Goal: Book appointment/travel/reservation

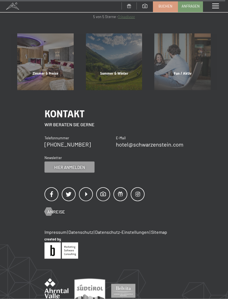
scroll to position [2107, 0]
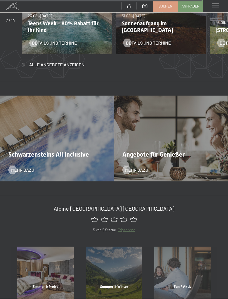
click at [216, 7] on span at bounding box center [216, 6] width 7 height 5
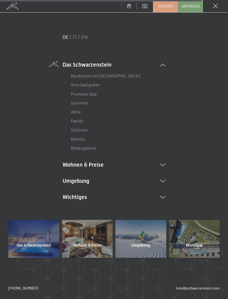
click at [77, 37] on link "IT" at bounding box center [75, 37] width 4 height 6
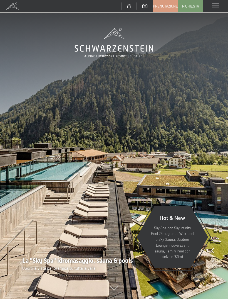
click at [36, 149] on img at bounding box center [114, 149] width 228 height 299
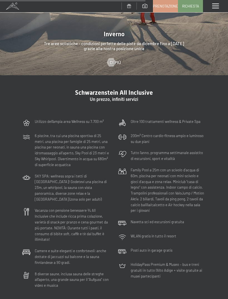
scroll to position [1320, 0]
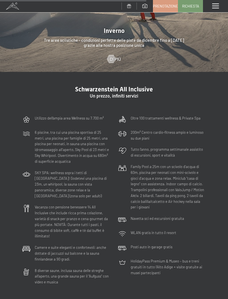
click at [1, 143] on div "Schwarzenstein All Inclusive Un prezzo, infiniti servizi Utilizzo dell‘ampia ar…" at bounding box center [114, 187] width 228 height 202
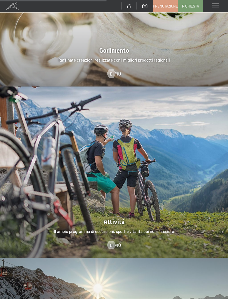
scroll to position [957, 0]
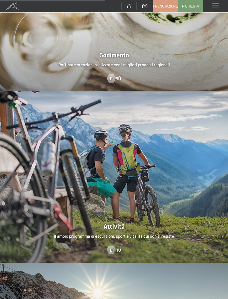
click at [186, 5] on span "Richiesta" at bounding box center [191, 6] width 17 height 5
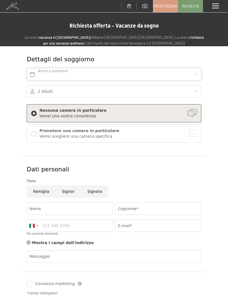
click at [50, 74] on input "text" at bounding box center [114, 74] width 175 height 13
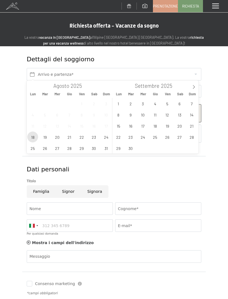
click at [32, 138] on span "18" at bounding box center [32, 137] width 11 height 11
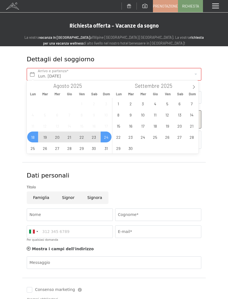
click at [106, 138] on span "24" at bounding box center [106, 137] width 11 height 11
type input "Lun. 18/08/2025 - Dom. 24/08/2025"
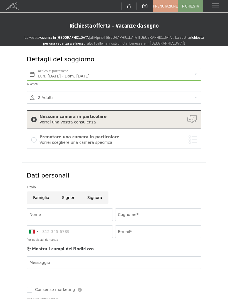
click at [196, 103] on div at bounding box center [114, 97] width 175 height 13
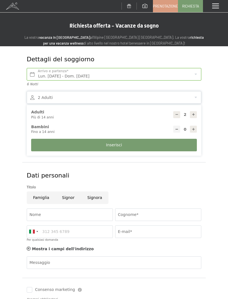
click at [192, 129] on icon at bounding box center [194, 129] width 4 height 4
type input "1"
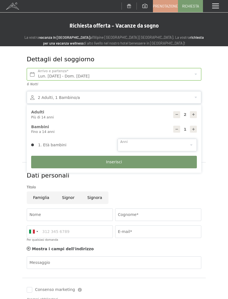
click at [188, 144] on select "0 1 2 3 4 5 6 7 8 9 10 11 12 13 14" at bounding box center [158, 145] width 80 height 13
select select "8"
click at [90, 159] on button "Inserisci" at bounding box center [114, 162] width 166 height 13
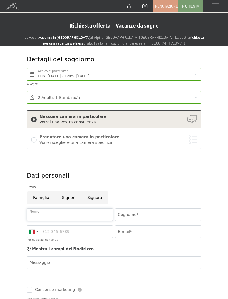
click at [37, 217] on input "Nome" at bounding box center [70, 214] width 86 height 13
type input "Paolo"
click at [111, 176] on div "Dati personali" at bounding box center [114, 175] width 175 height 9
click at [125, 213] on input "Cognome*" at bounding box center [158, 214] width 86 height 13
type input "P"
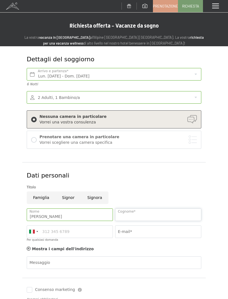
type input "Pastorello"
click at [116, 160] on div "Dettagli del soggiorno Lun. 18/08/2025 - Dom. 24/08/2025 Arrivo e partenza* 6 N…" at bounding box center [114, 104] width 184 height 116
click at [125, 233] on input "E-mail*" at bounding box center [158, 231] width 86 height 13
click at [123, 182] on div "Titolo" at bounding box center [114, 186] width 177 height 9
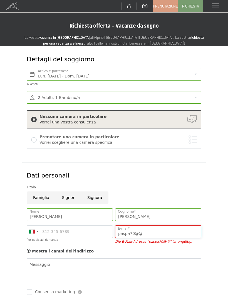
click at [146, 231] on input "paspa70@@" at bounding box center [158, 231] width 86 height 13
click at [8, 211] on div "Dettagli del soggiorno Lun. 18/08/2025 - Dom. 24/08/2025 Arrivo e partenza* 6 N…" at bounding box center [114, 188] width 228 height 284
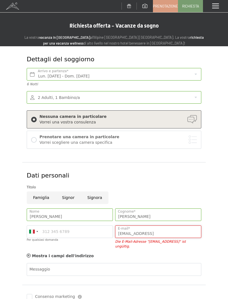
click at [157, 231] on input "paspa70@gmail" at bounding box center [158, 231] width 86 height 13
click at [0, 0] on button "Inserisci" at bounding box center [0, 0] width 0 height 0
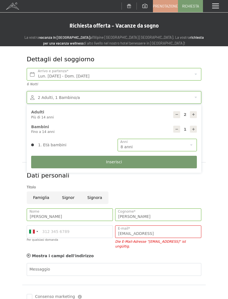
click at [94, 186] on div "Titolo" at bounding box center [114, 187] width 175 height 6
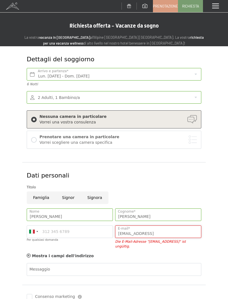
click at [154, 232] on input "paspa70@Gmail" at bounding box center [158, 231] width 86 height 13
type input "paspa70@gmail.com"
click at [0, 0] on button "Inserisci" at bounding box center [0, 0] width 0 height 0
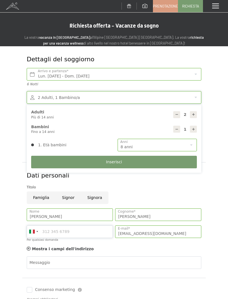
click at [51, 233] on input "Per qualsiasi domanda" at bounding box center [70, 231] width 86 height 13
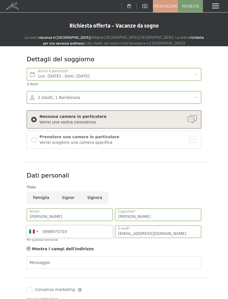
type input "3896975703"
click at [0, 0] on button "Inserisci" at bounding box center [0, 0] width 0 height 0
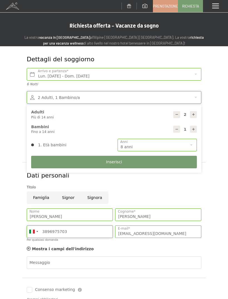
click at [114, 160] on button "Inserisci" at bounding box center [114, 162] width 166 height 13
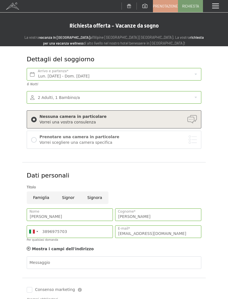
click at [189, 120] on div "Vorrei una vostra consulenza" at bounding box center [119, 123] width 158 height 6
click at [188, 143] on div "Vorrei scegliere una camera specifica" at bounding box center [119, 143] width 158 height 6
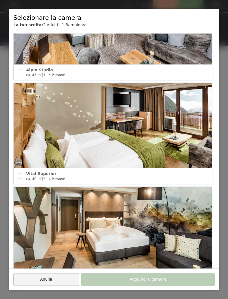
scroll to position [815, 0]
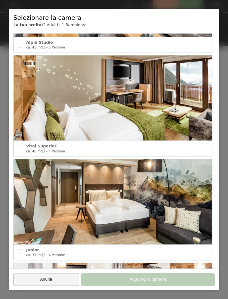
click at [20, 147] on input "checkbox" at bounding box center [21, 149] width 6 height 6
checkbox input "true"
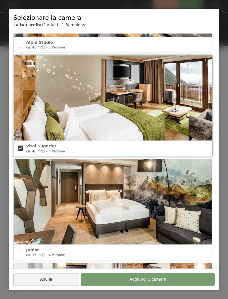
click at [103, 281] on button "Aggiungi 1 camera" at bounding box center [148, 279] width 134 height 13
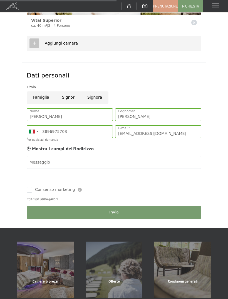
scroll to position [220, 0]
click at [185, 210] on button "Invia" at bounding box center [114, 212] width 175 height 13
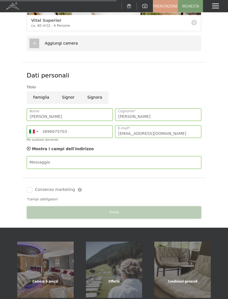
scroll to position [281, 0]
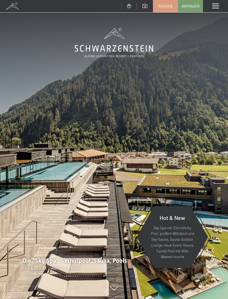
click at [218, 8] on span at bounding box center [216, 6] width 7 height 5
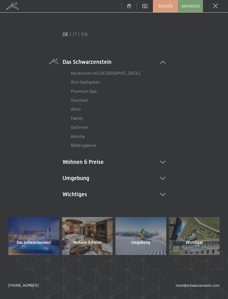
scroll to position [2, 0]
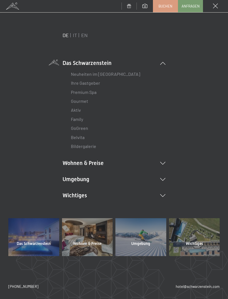
click at [72, 119] on link "Family" at bounding box center [77, 118] width 12 height 5
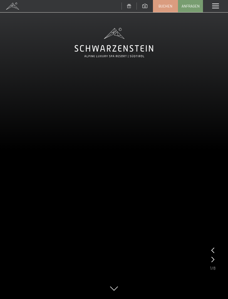
click at [215, 8] on span at bounding box center [216, 6] width 7 height 5
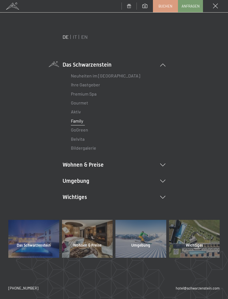
click at [76, 36] on link "IT" at bounding box center [75, 37] width 4 height 6
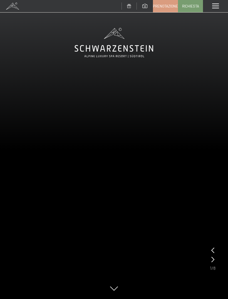
click at [214, 11] on div "Menu" at bounding box center [215, 6] width 25 height 12
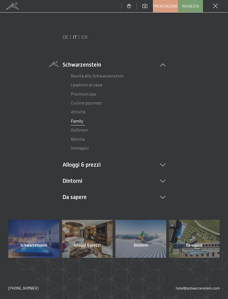
click at [70, 120] on ul "Novità allo Schwarzenstein I padroni di casa Premium spa Cucina gourmet Attivit…" at bounding box center [114, 111] width 103 height 81
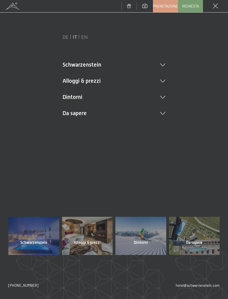
click at [214, 11] on div "Menu" at bounding box center [215, 6] width 25 height 12
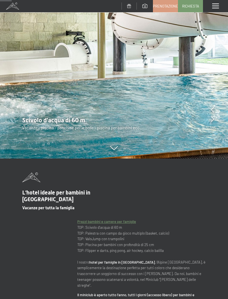
scroll to position [140, 0]
click at [115, 150] on icon at bounding box center [114, 148] width 8 height 4
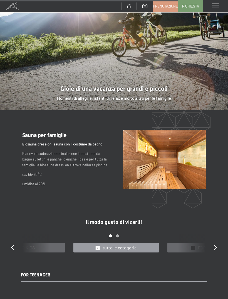
scroll to position [2118, 0]
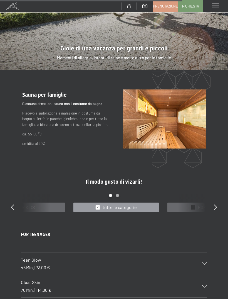
click at [207, 253] on div "Teen Glow 45 Min. | 73,00 €" at bounding box center [114, 264] width 187 height 22
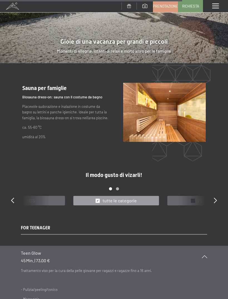
click at [204, 246] on div "Teen Glow 45 Min. | 73,00 €" at bounding box center [114, 257] width 187 height 22
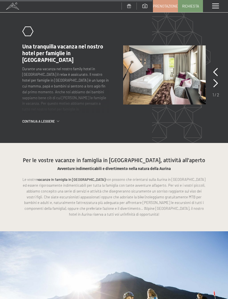
scroll to position [1780, 0]
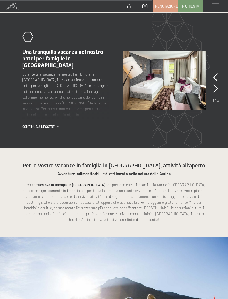
click at [214, 6] on span at bounding box center [216, 6] width 7 height 5
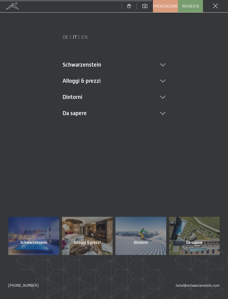
click at [161, 64] on icon at bounding box center [162, 65] width 5 height 3
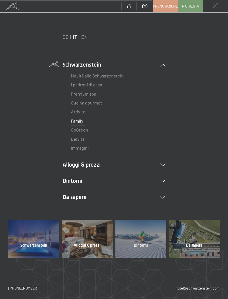
click at [71, 93] on link "Premium spa" at bounding box center [83, 93] width 25 height 5
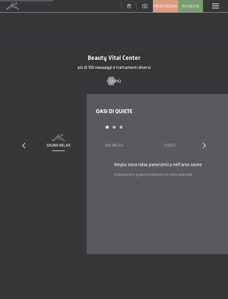
scroll to position [613, 0]
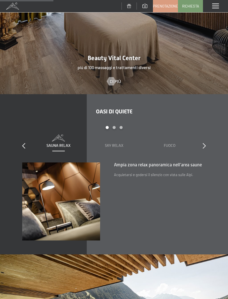
click at [117, 78] on link "Di più" at bounding box center [114, 81] width 14 height 6
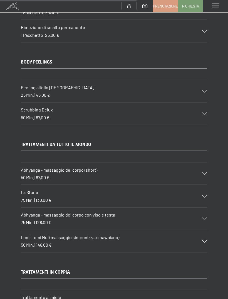
scroll to position [2531, 0]
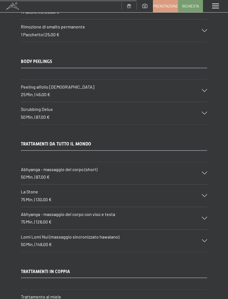
click at [205, 162] on div "Abhyanga - massaggio del corpo (short) 50 Min. | 87,00 €" at bounding box center [114, 173] width 187 height 22
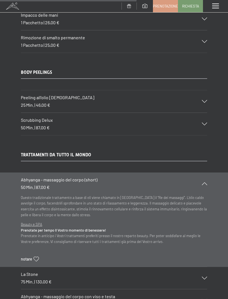
click at [203, 182] on icon at bounding box center [204, 183] width 5 height 3
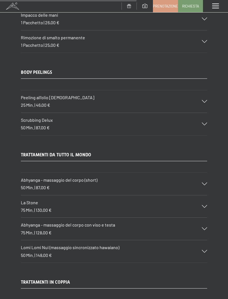
click at [199, 240] on div "Lomi Lomi Nui (massaggio sincronizzato hawaiano) 50 Min. | 148,00 €" at bounding box center [114, 251] width 187 height 22
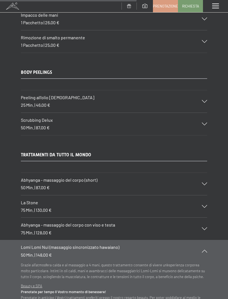
click at [199, 250] on div at bounding box center [201, 251] width 12 height 3
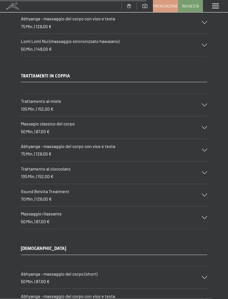
scroll to position [2722, 0]
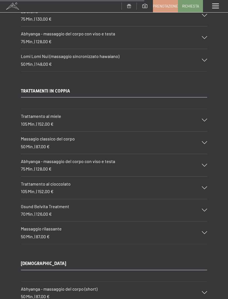
click at [215, 6] on span at bounding box center [216, 6] width 7 height 5
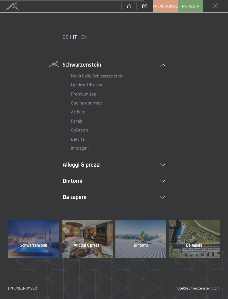
click at [80, 103] on link "Cucina gourmet" at bounding box center [86, 102] width 31 height 5
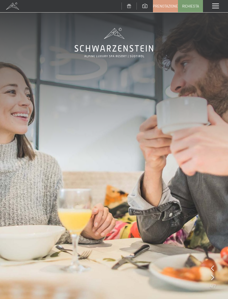
click at [217, 10] on div "Menu" at bounding box center [215, 6] width 25 height 12
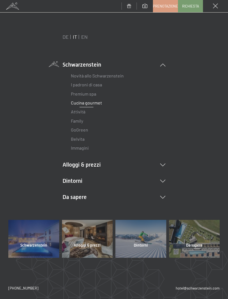
click at [82, 75] on link "Novità allo Schwarzenstein" at bounding box center [97, 75] width 53 height 5
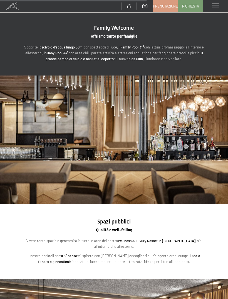
scroll to position [804, 0]
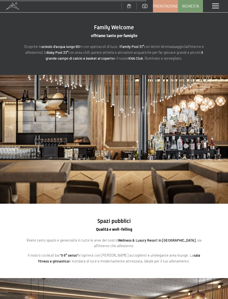
click at [214, 12] on div "Menu" at bounding box center [215, 6] width 25 height 12
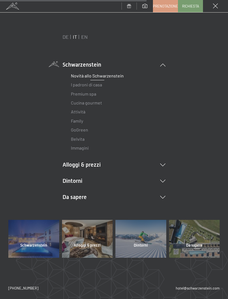
click at [75, 110] on link "Attività" at bounding box center [78, 111] width 14 height 5
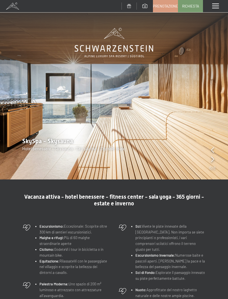
click at [213, 4] on span at bounding box center [216, 6] width 7 height 5
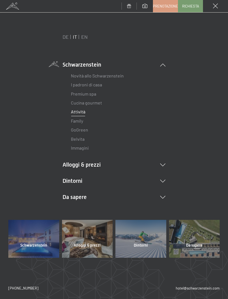
click at [74, 129] on link "GoGreen" at bounding box center [79, 129] width 17 height 5
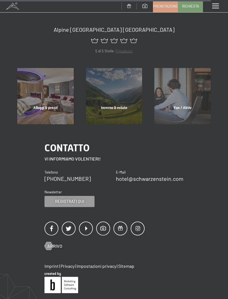
scroll to position [894, 0]
